Goal: Task Accomplishment & Management: Use online tool/utility

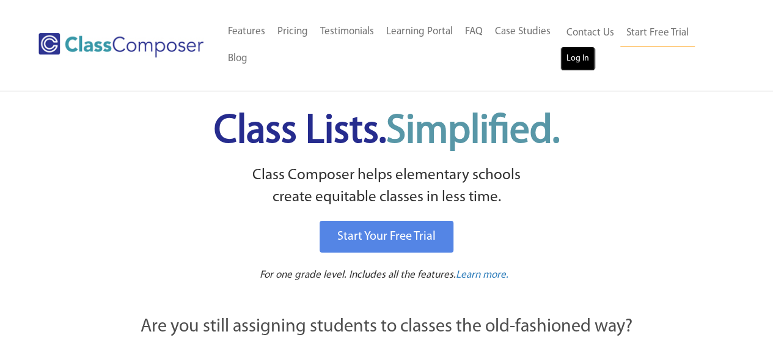
click at [582, 61] on link "Log In" at bounding box center [577, 58] width 35 height 24
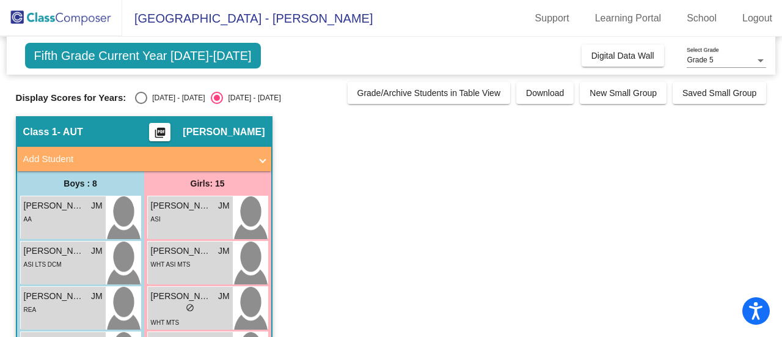
click at [142, 98] on div "Select an option" at bounding box center [141, 98] width 12 height 12
click at [141, 104] on input "2024 - 2025" at bounding box center [141, 104] width 1 height 1
radio input "true"
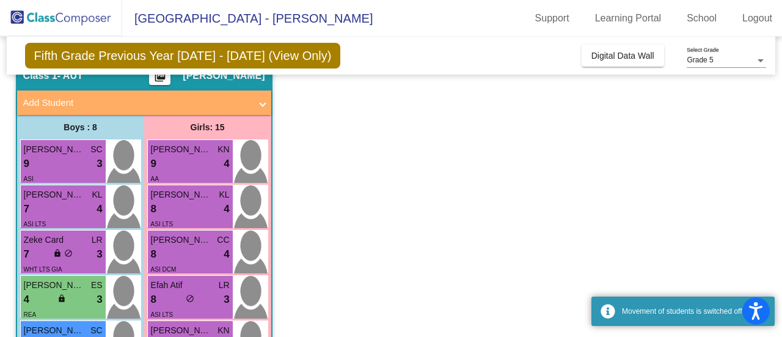
scroll to position [66, 0]
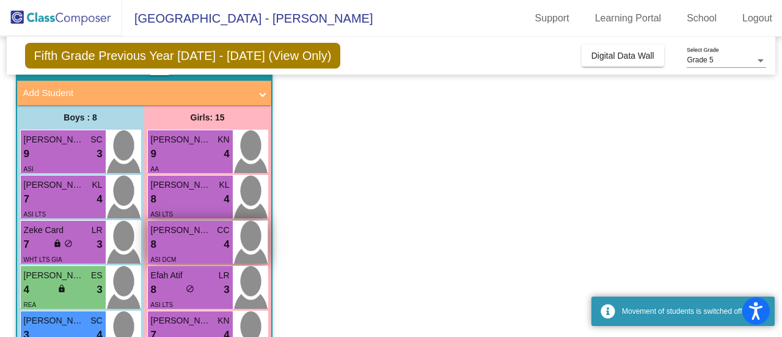
click at [200, 243] on div "8 lock do_not_disturb_alt 4" at bounding box center [190, 245] width 79 height 16
